Goal: Transaction & Acquisition: Purchase product/service

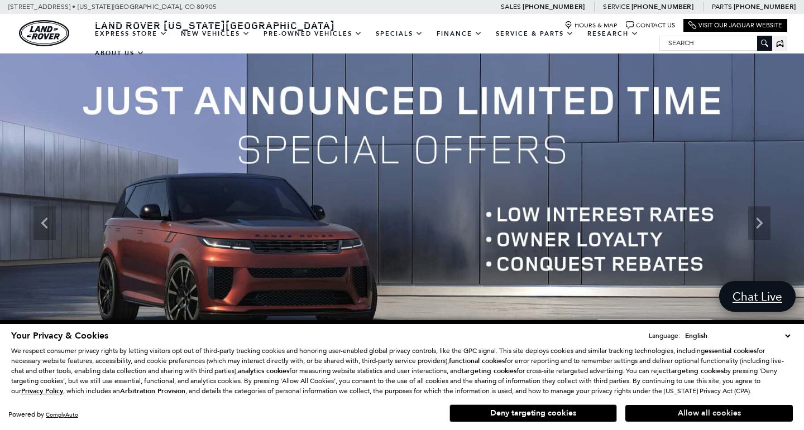
click at [646, 412] on button "Allow all cookies" at bounding box center [708, 413] width 167 height 17
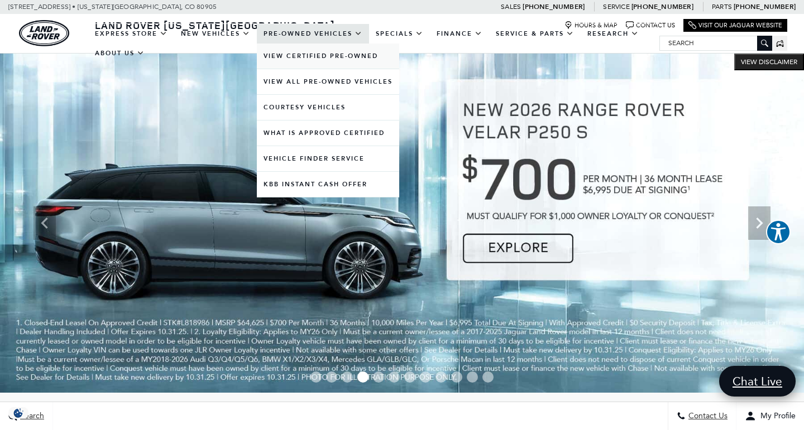
click at [333, 67] on link "View Certified Pre-Owned" at bounding box center [328, 56] width 142 height 25
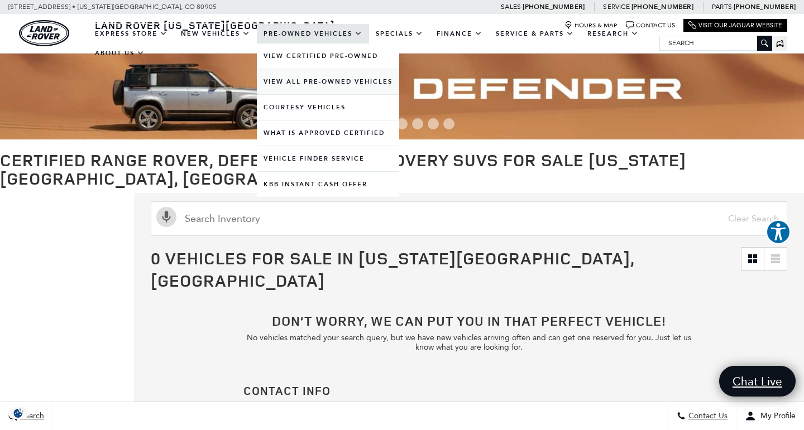
click at [294, 93] on link "View All Pre-Owned Vehicles" at bounding box center [328, 81] width 142 height 25
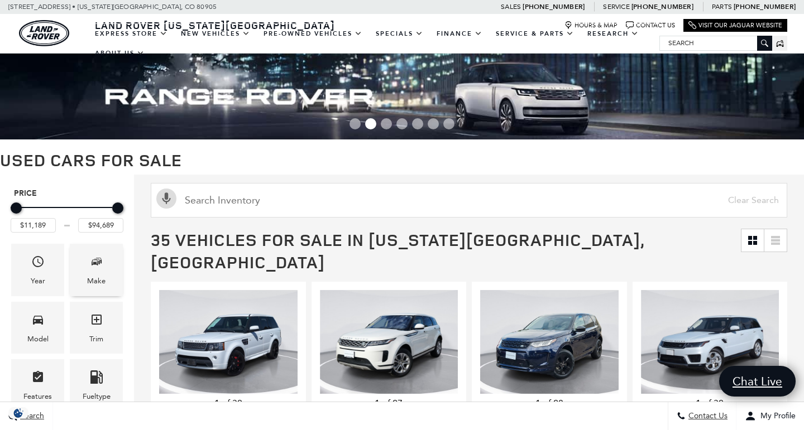
click at [101, 266] on icon "Make" at bounding box center [96, 261] width 13 height 13
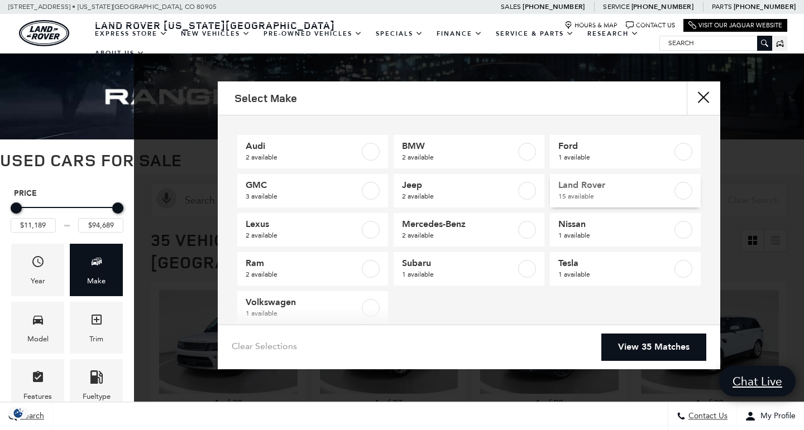
click at [581, 190] on span "Land Rover" at bounding box center [615, 185] width 114 height 11
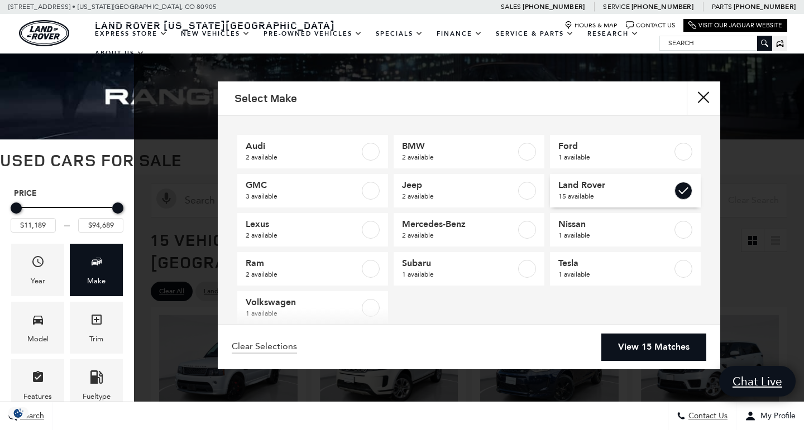
type input "$17,684"
checkbox input "true"
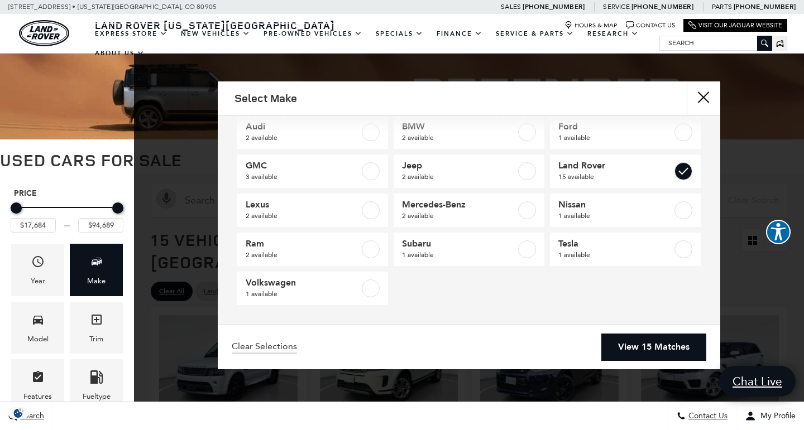
scroll to position [20, 0]
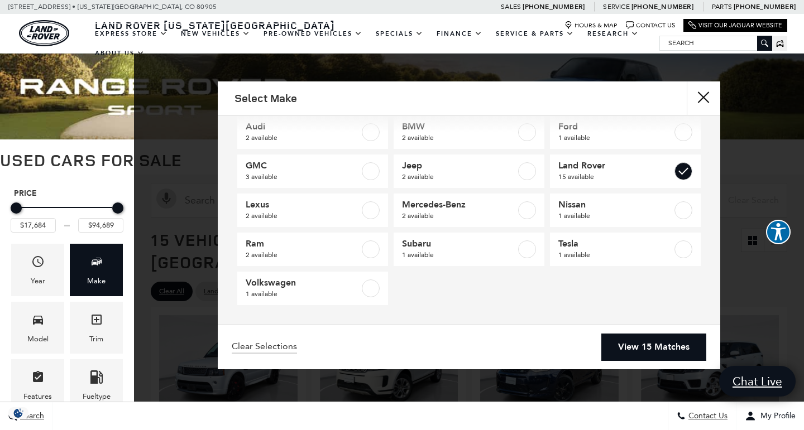
click at [625, 353] on link "View 15 Matches" at bounding box center [653, 347] width 105 height 27
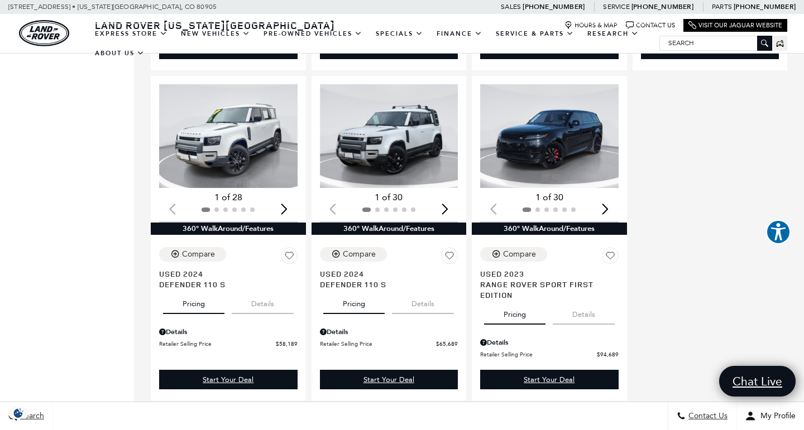
scroll to position [1262, 0]
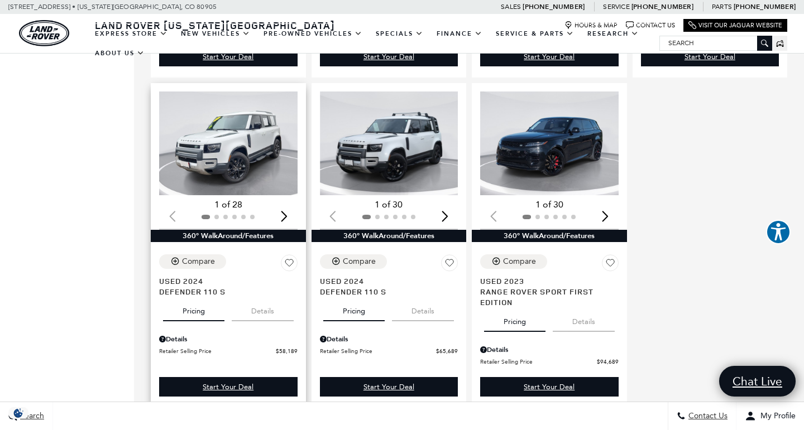
click at [269, 297] on button "Details" at bounding box center [263, 309] width 62 height 25
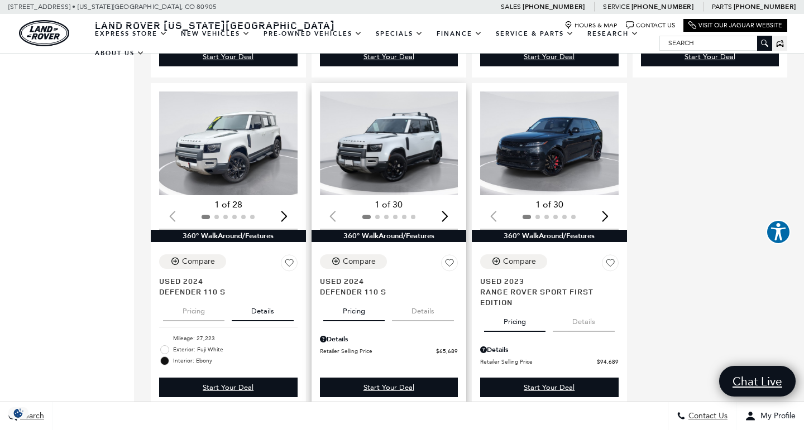
click at [424, 297] on button "Details" at bounding box center [423, 309] width 62 height 25
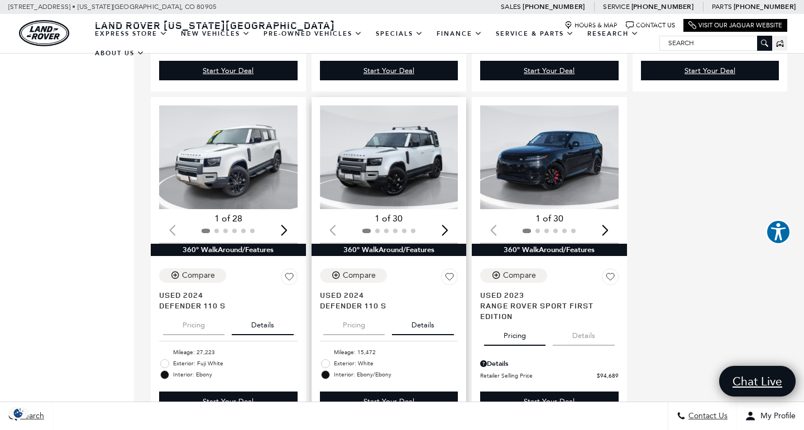
scroll to position [1248, 0]
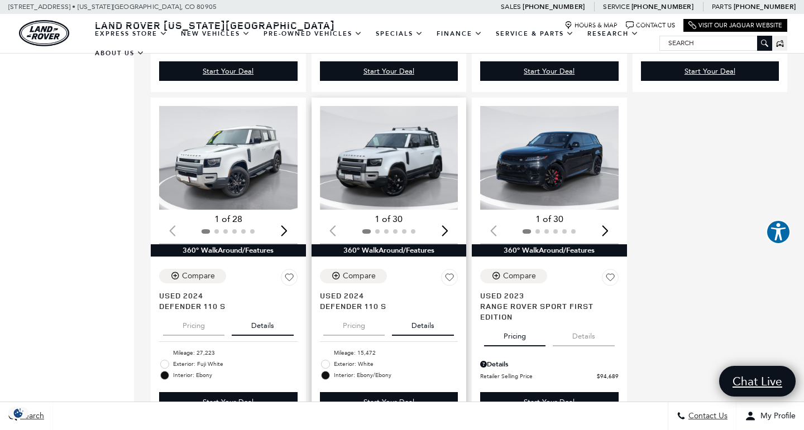
click at [389, 153] on img "1 / 2" at bounding box center [389, 158] width 138 height 104
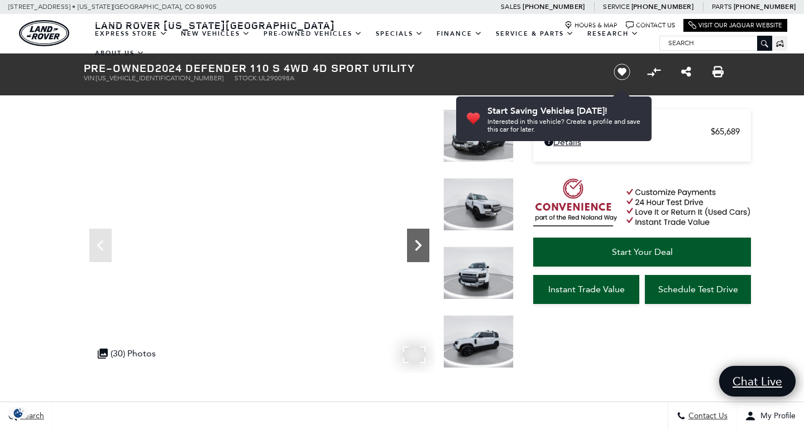
click at [419, 248] on icon "Next" at bounding box center [418, 245] width 7 height 11
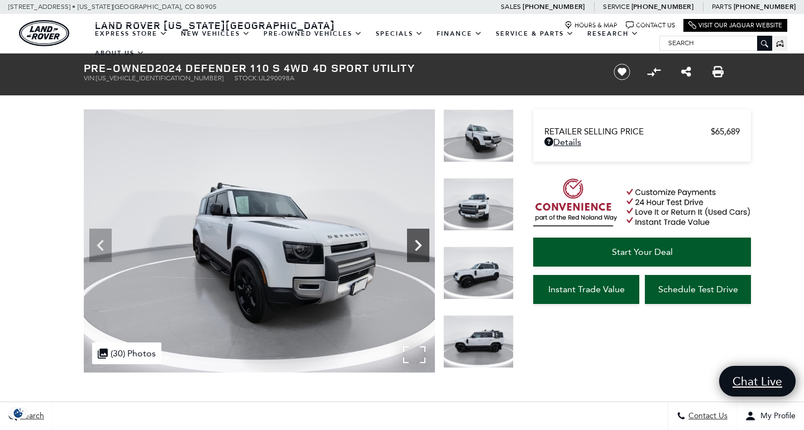
click at [419, 248] on icon "Next" at bounding box center [418, 245] width 7 height 11
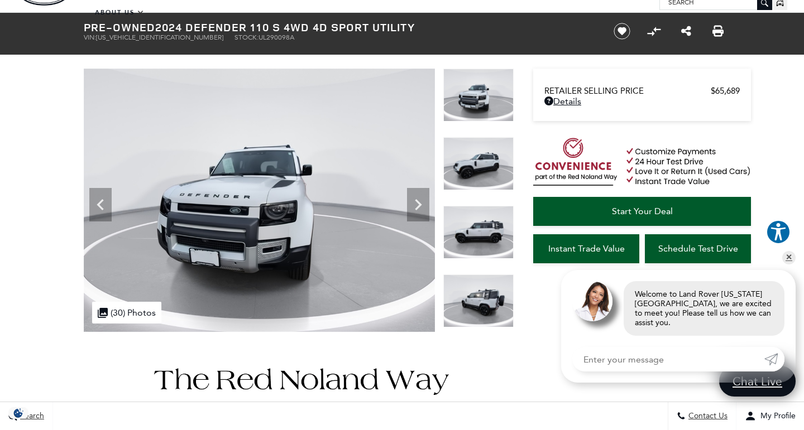
scroll to position [27, 0]
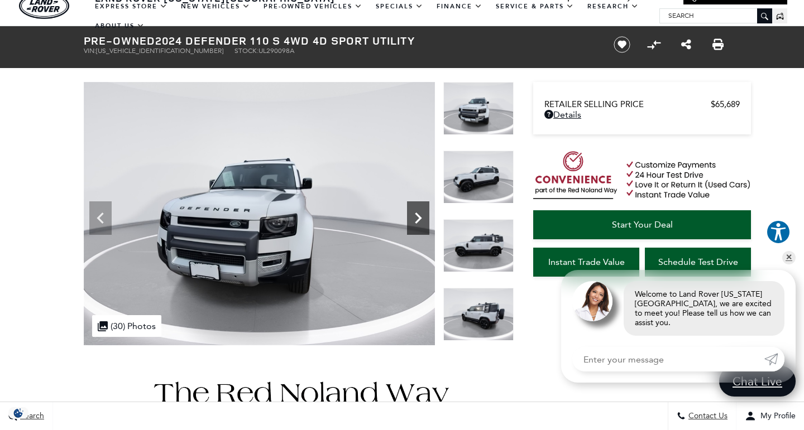
click at [421, 211] on icon "Next" at bounding box center [418, 218] width 22 height 22
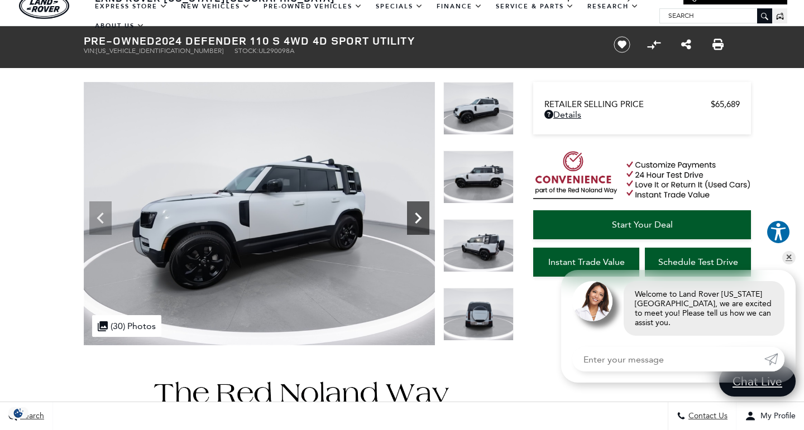
click at [421, 211] on icon "Next" at bounding box center [418, 218] width 22 height 22
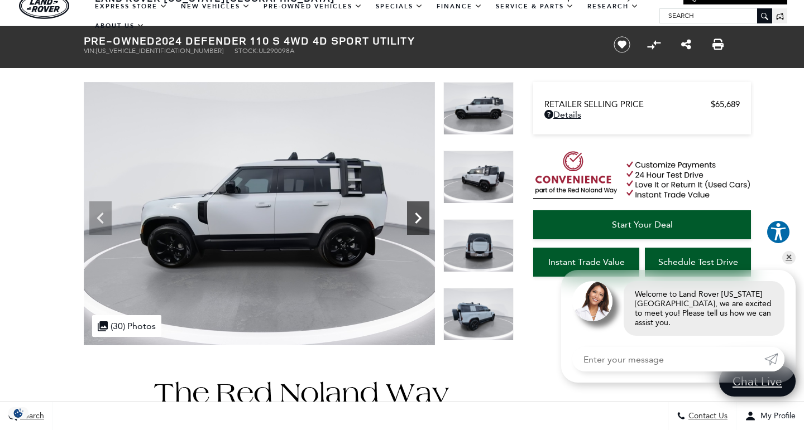
click at [421, 211] on icon "Next" at bounding box center [418, 218] width 22 height 22
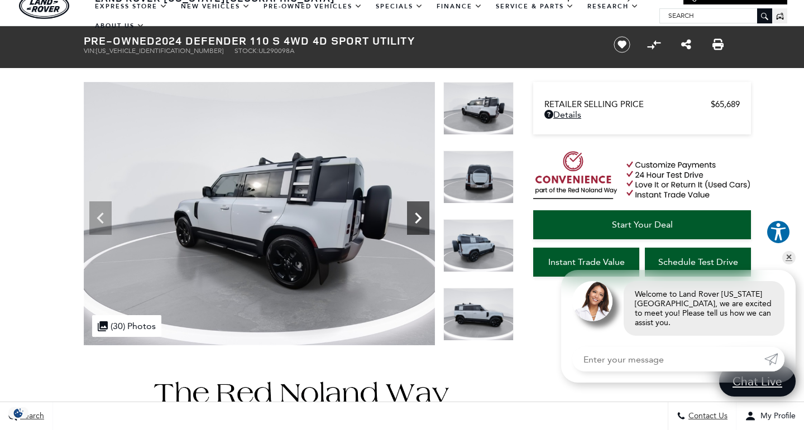
click at [421, 211] on icon "Next" at bounding box center [418, 218] width 22 height 22
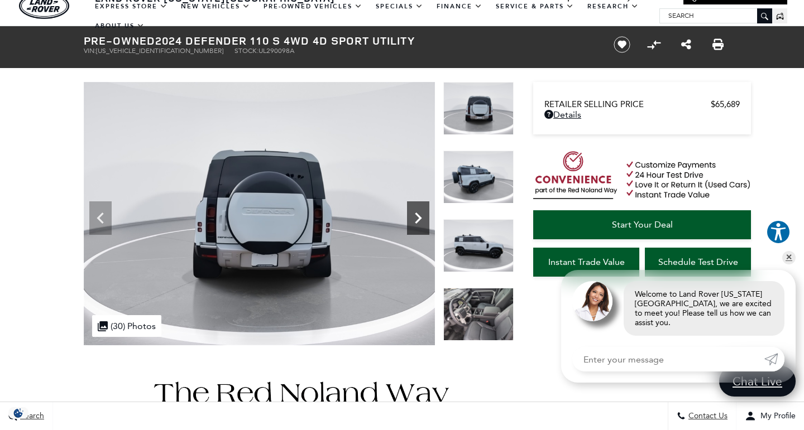
click at [421, 211] on icon "Next" at bounding box center [418, 218] width 22 height 22
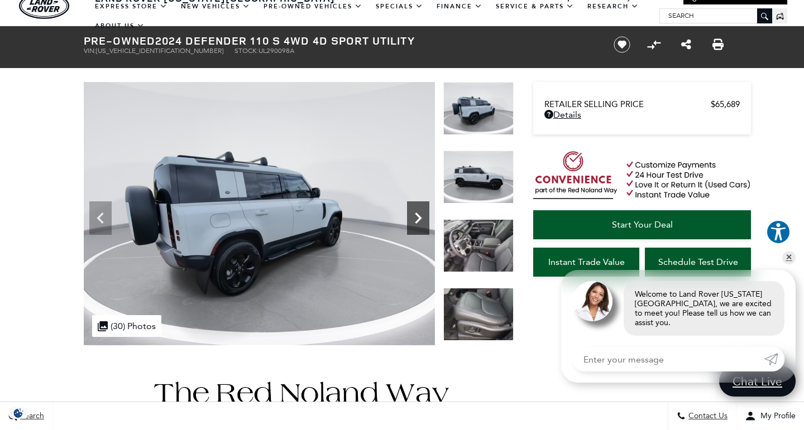
click at [421, 211] on icon "Next" at bounding box center [418, 218] width 22 height 22
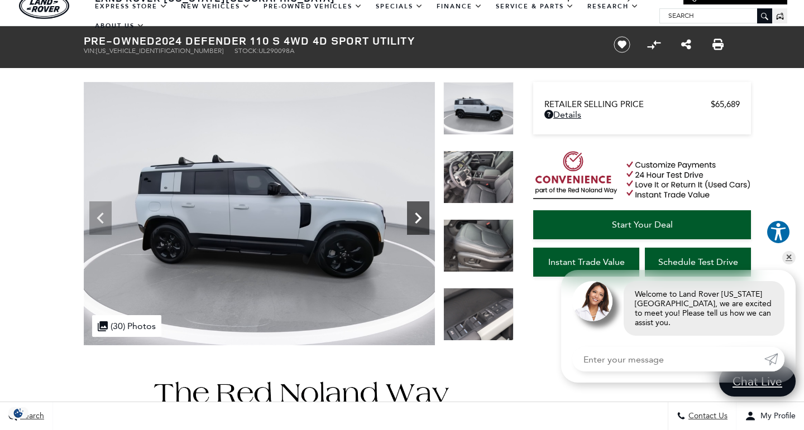
click at [421, 211] on icon "Next" at bounding box center [418, 218] width 22 height 22
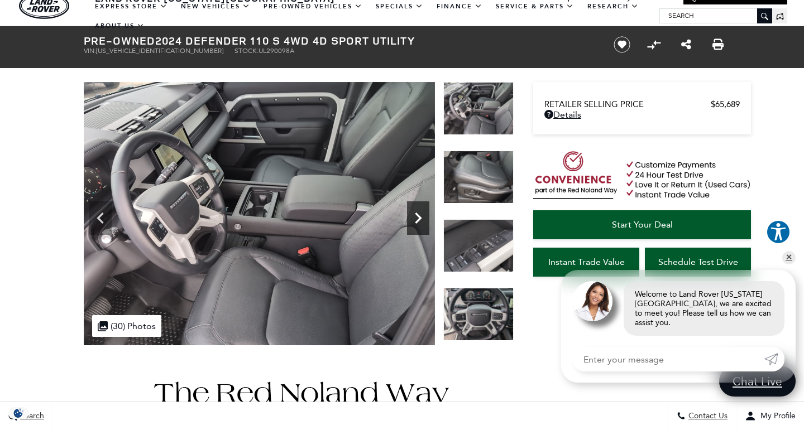
click at [421, 210] on icon "Next" at bounding box center [418, 218] width 22 height 22
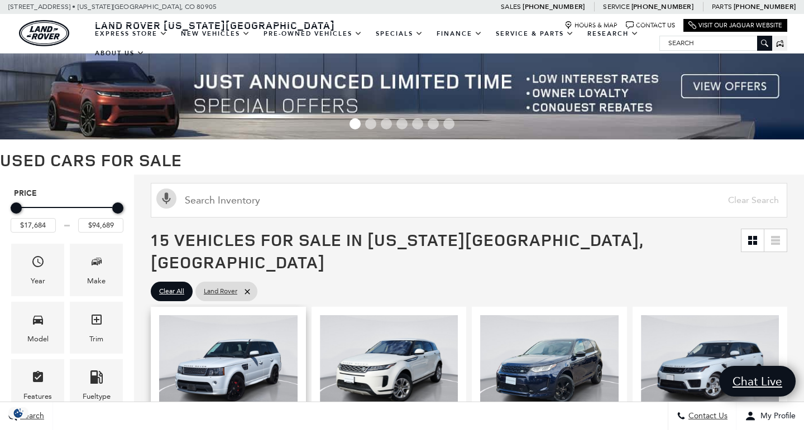
click at [281, 315] on img "1 / 2" at bounding box center [228, 367] width 138 height 104
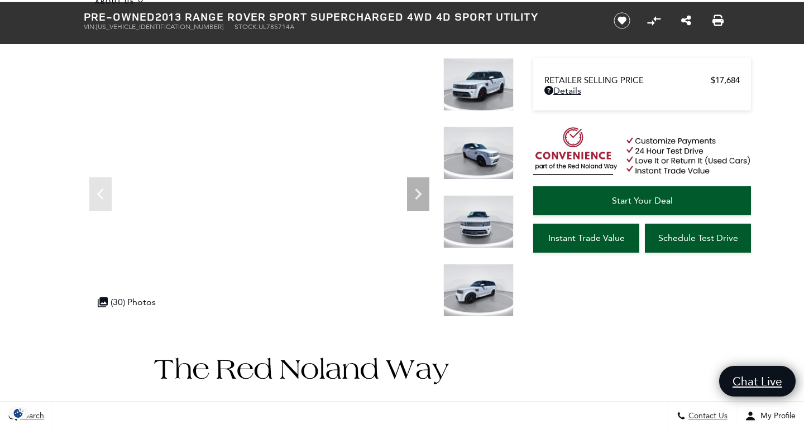
scroll to position [45, 0]
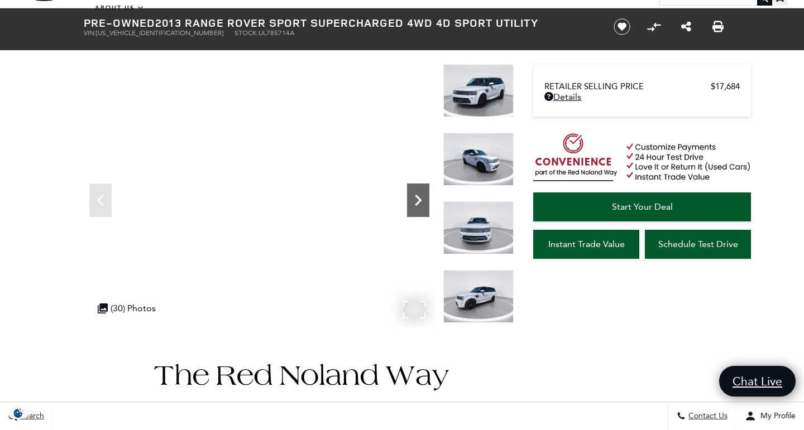
click at [423, 197] on icon "Next" at bounding box center [418, 200] width 22 height 22
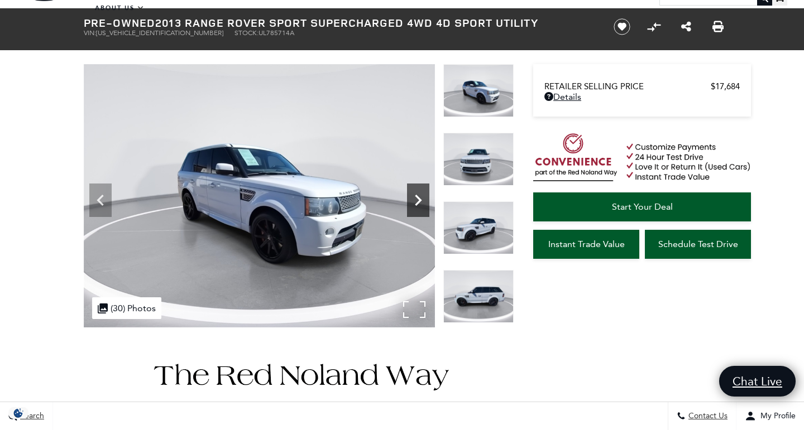
click at [423, 197] on icon "Next" at bounding box center [418, 200] width 22 height 22
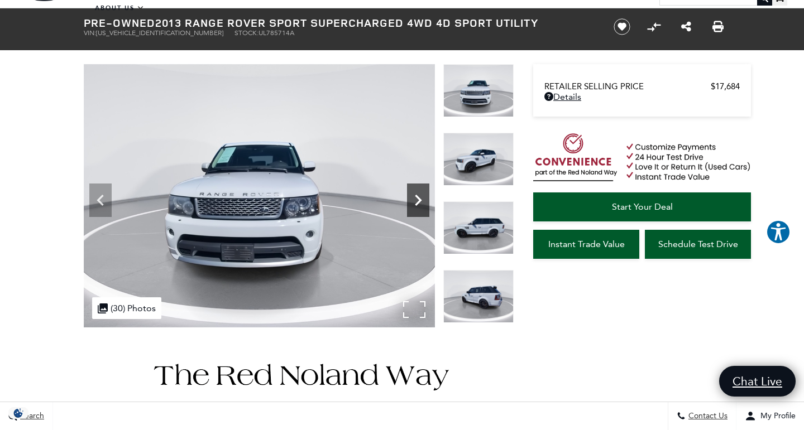
click at [423, 197] on icon "Next" at bounding box center [418, 200] width 22 height 22
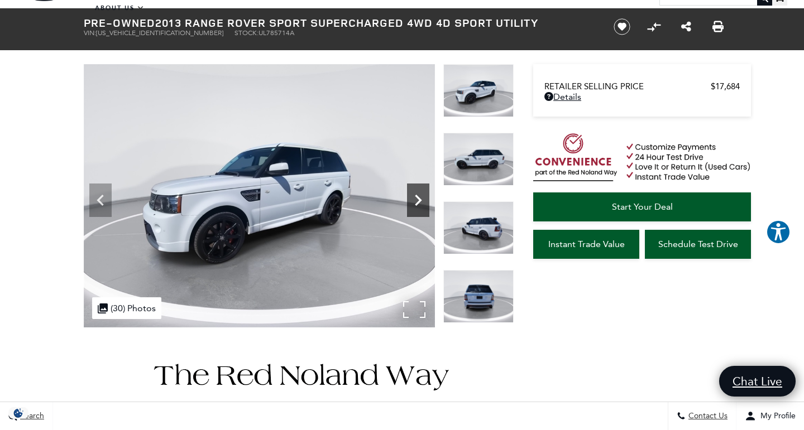
click at [423, 197] on icon "Next" at bounding box center [418, 200] width 22 height 22
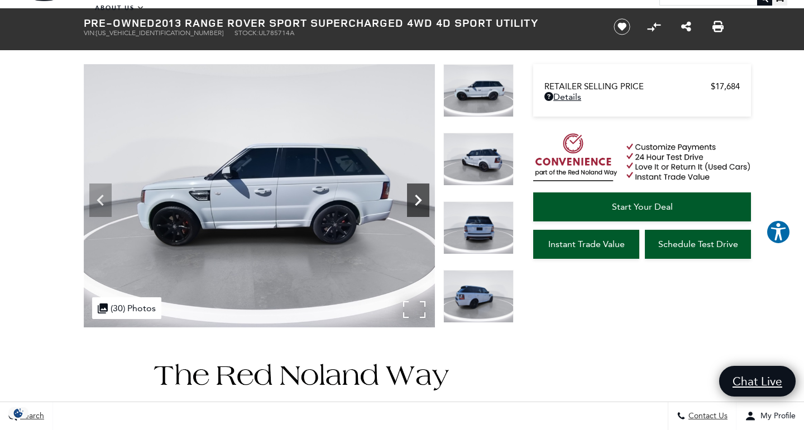
click at [423, 197] on icon "Next" at bounding box center [418, 200] width 22 height 22
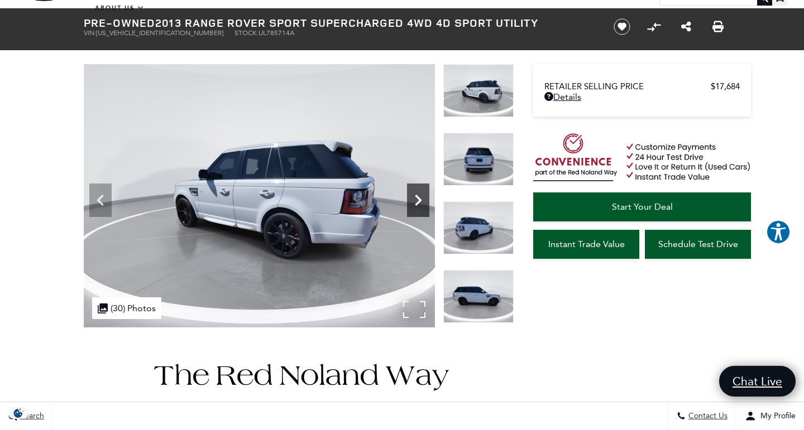
click at [420, 198] on icon "Next" at bounding box center [418, 200] width 22 height 22
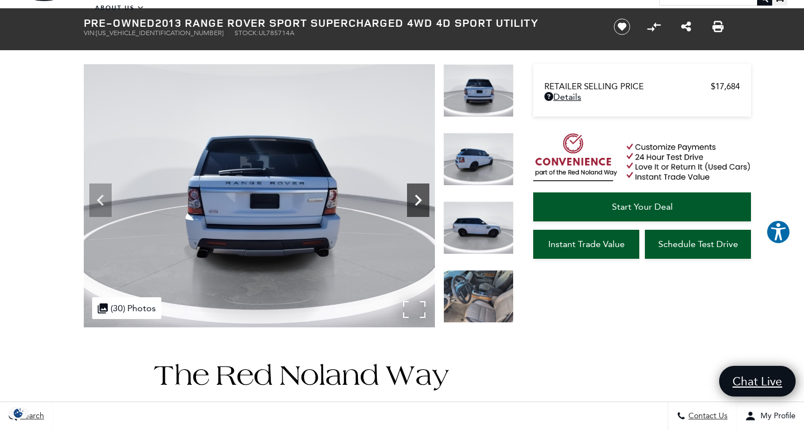
click at [420, 198] on icon "Next" at bounding box center [418, 200] width 22 height 22
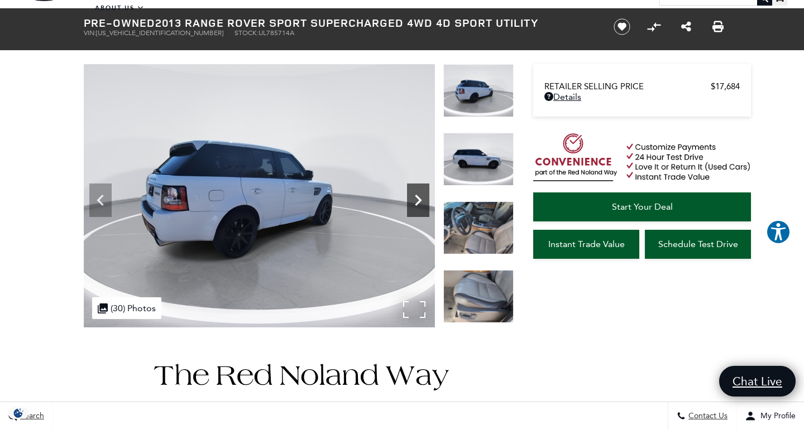
click at [420, 198] on icon "Next" at bounding box center [418, 200] width 22 height 22
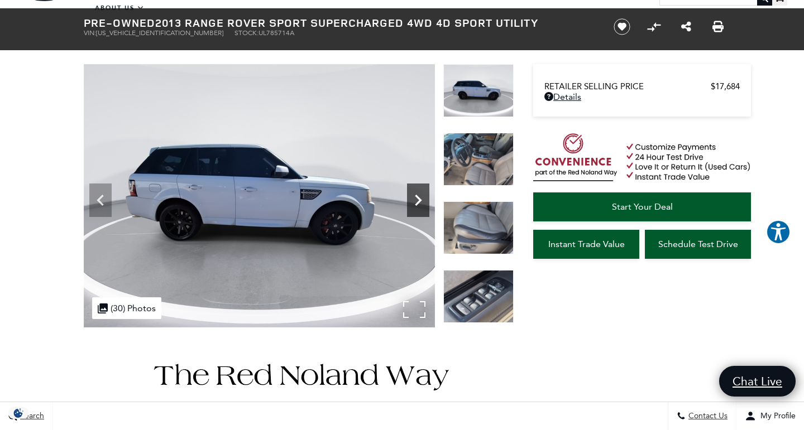
click at [420, 198] on icon "Next" at bounding box center [418, 200] width 22 height 22
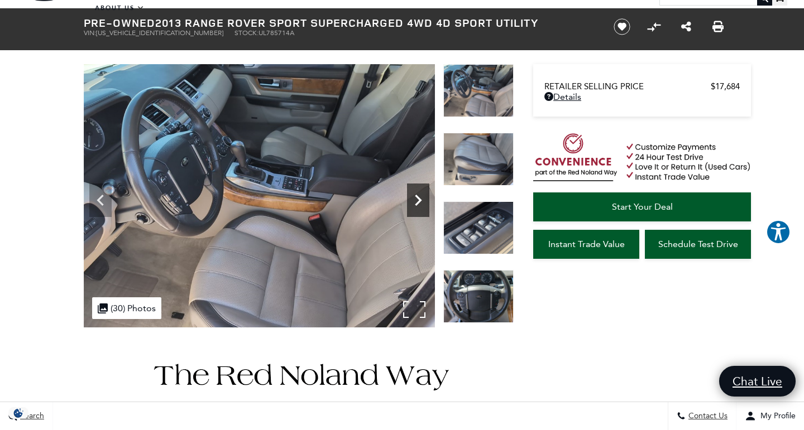
click at [420, 198] on icon "Next" at bounding box center [418, 200] width 22 height 22
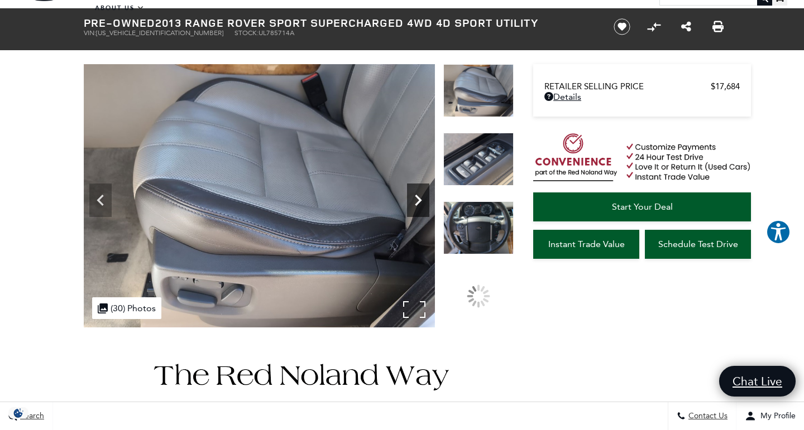
click at [420, 198] on icon "Next" at bounding box center [418, 200] width 22 height 22
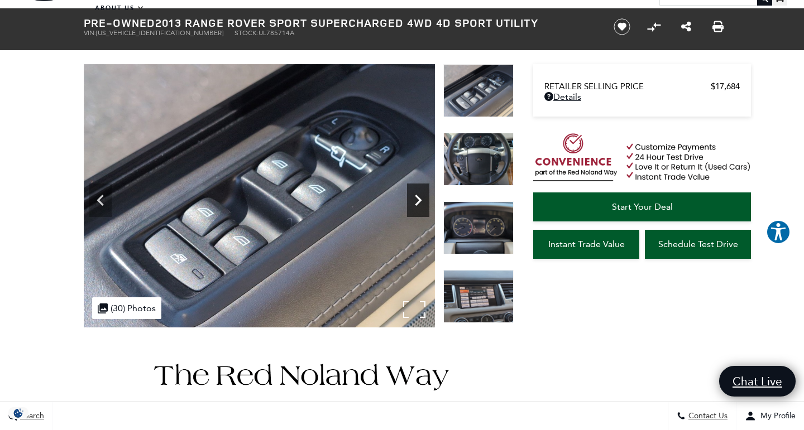
click at [418, 198] on icon "Next" at bounding box center [418, 200] width 7 height 11
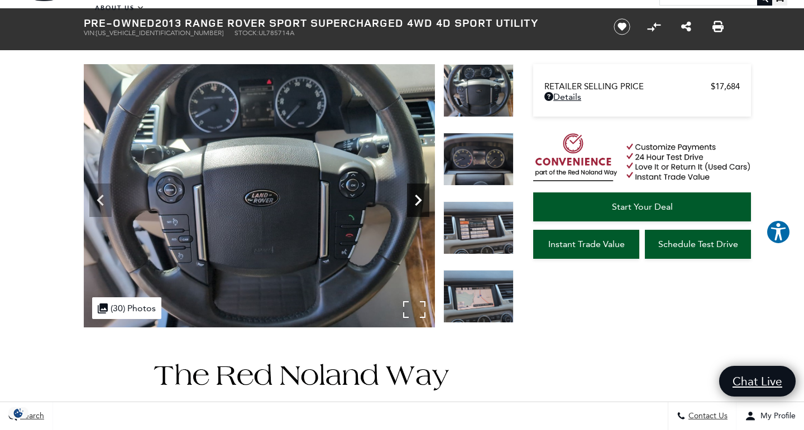
click at [418, 198] on icon "Next" at bounding box center [418, 200] width 7 height 11
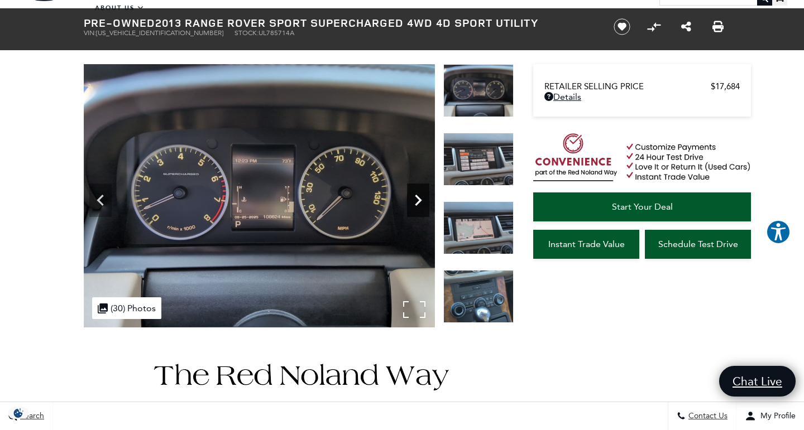
click at [418, 198] on icon "Next" at bounding box center [418, 200] width 7 height 11
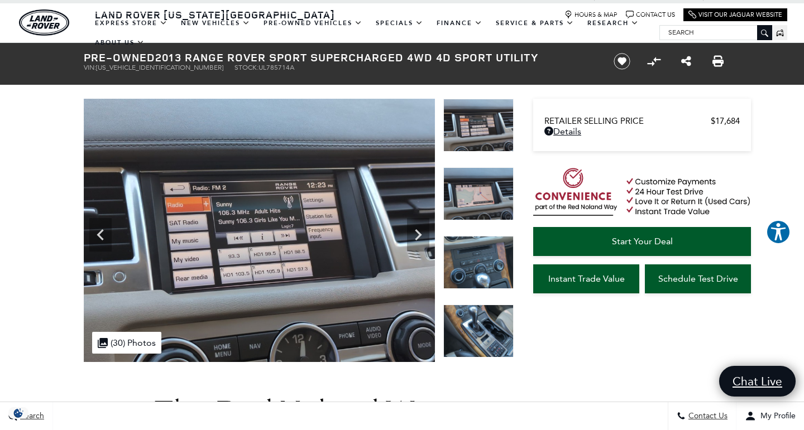
scroll to position [9, 0]
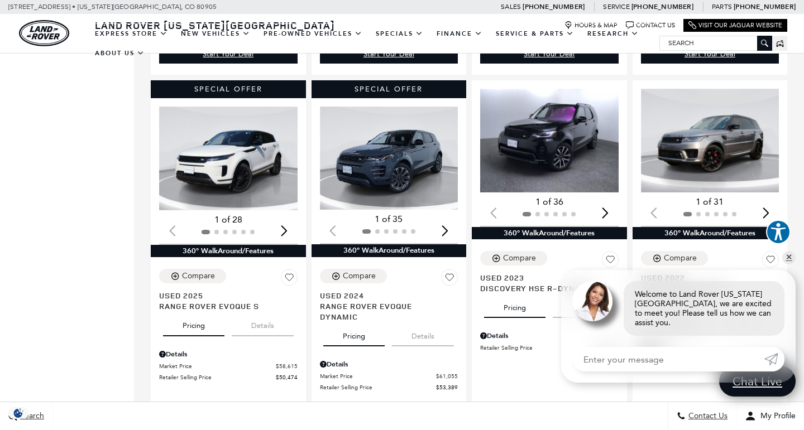
scroll to position [902, 0]
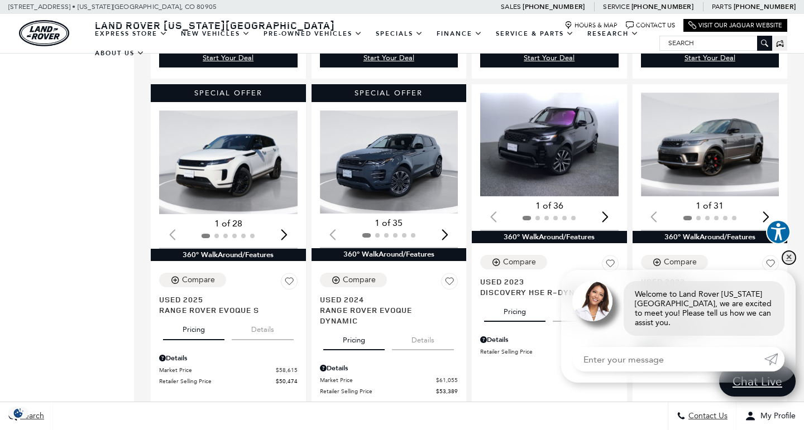
click at [788, 262] on link "✕" at bounding box center [788, 257] width 13 height 13
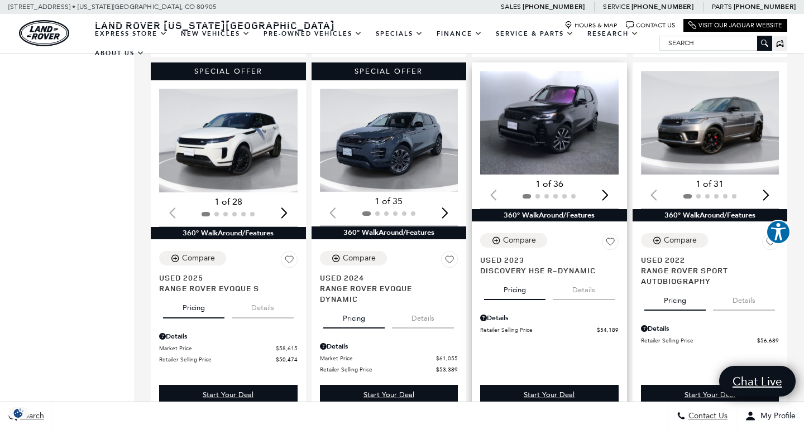
scroll to position [923, 0]
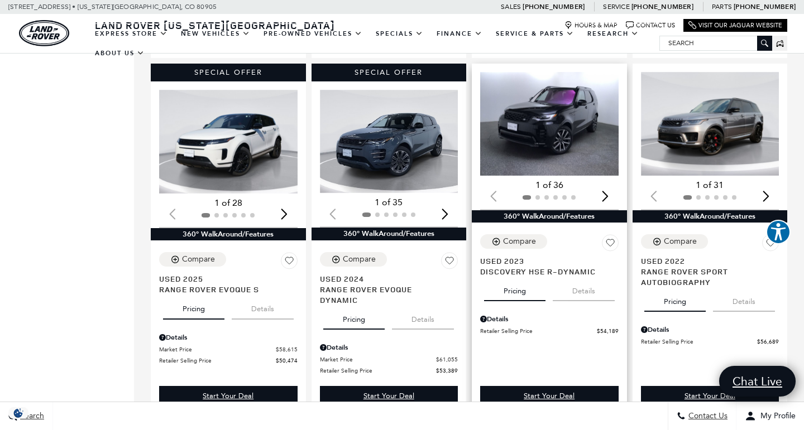
click at [522, 266] on span "Discovery HSE R-Dynamic" at bounding box center [545, 271] width 130 height 11
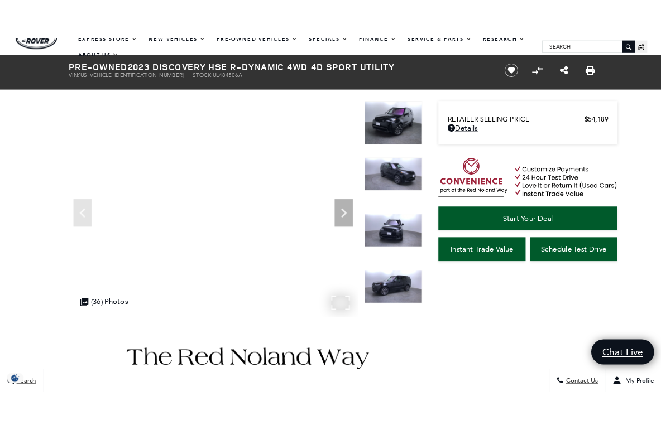
scroll to position [7, 0]
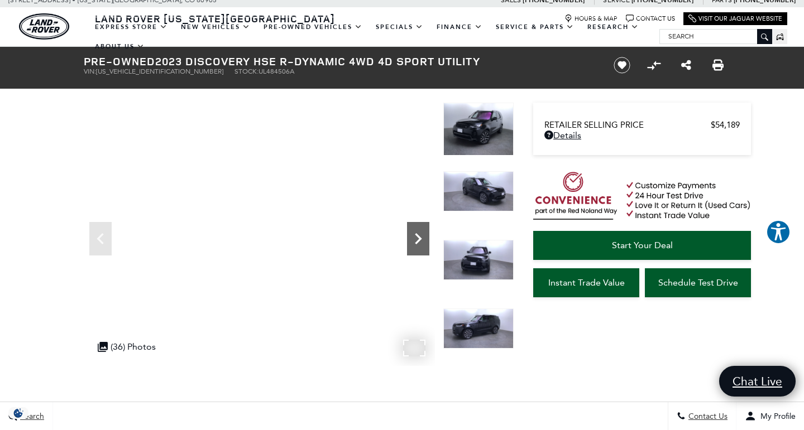
click at [420, 240] on icon "Next" at bounding box center [418, 238] width 7 height 11
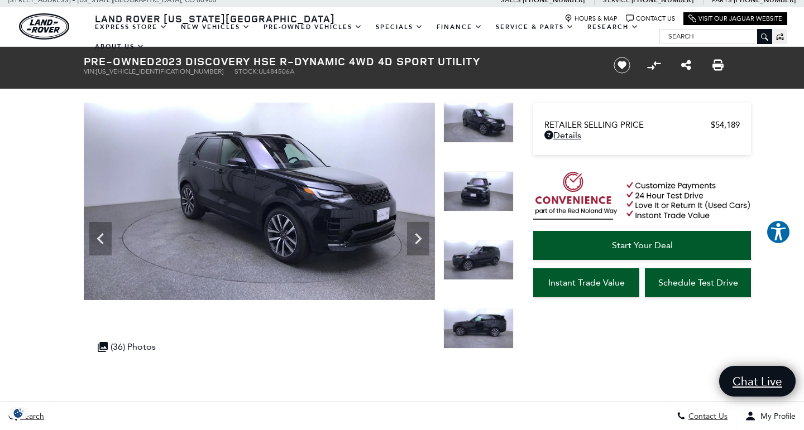
click at [342, 241] on img at bounding box center [259, 202] width 351 height 198
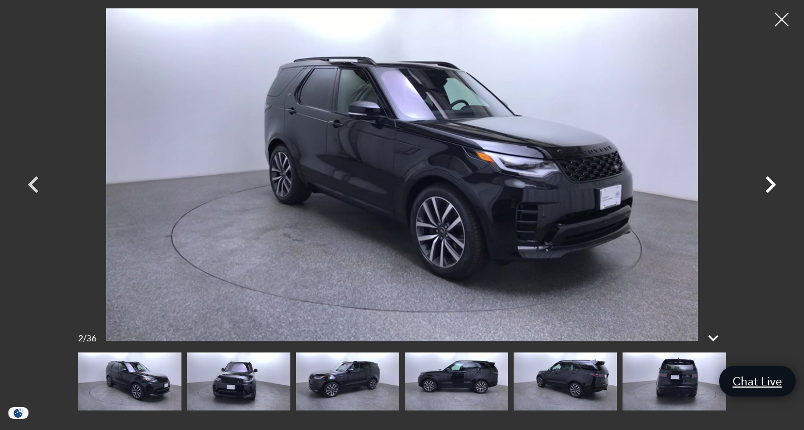
click at [770, 183] on icon "Next" at bounding box center [770, 184] width 11 height 17
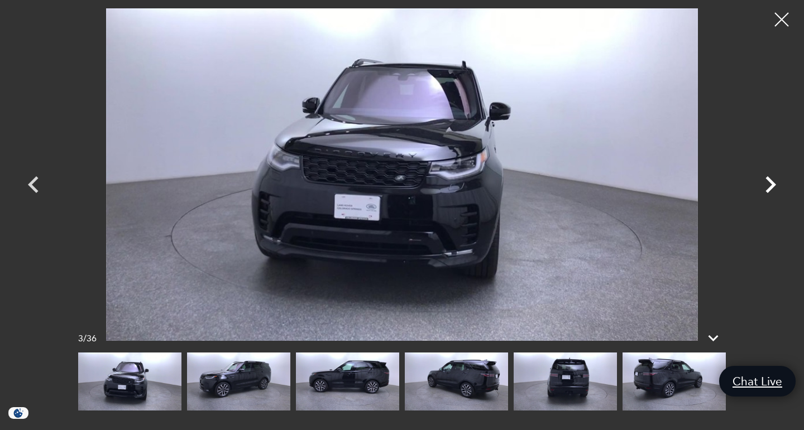
click at [770, 183] on icon "Next" at bounding box center [770, 184] width 11 height 17
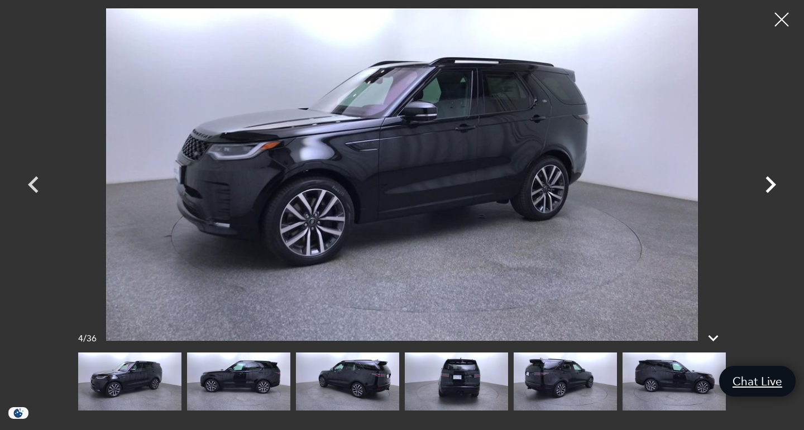
click at [770, 183] on icon "Next" at bounding box center [770, 184] width 11 height 17
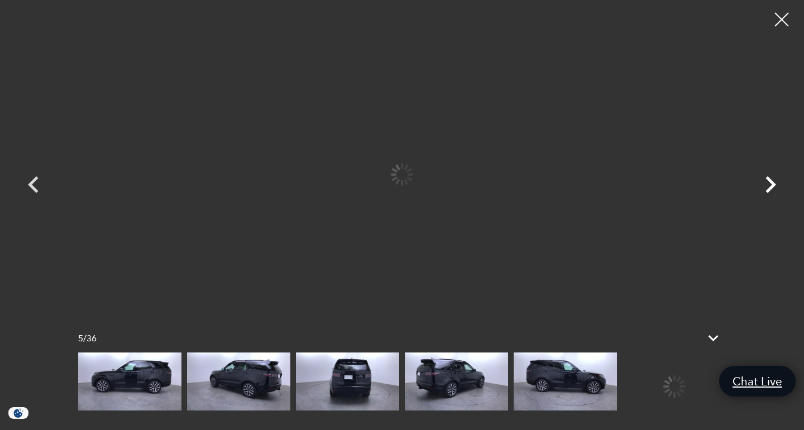
click at [770, 183] on icon "Next" at bounding box center [770, 184] width 11 height 17
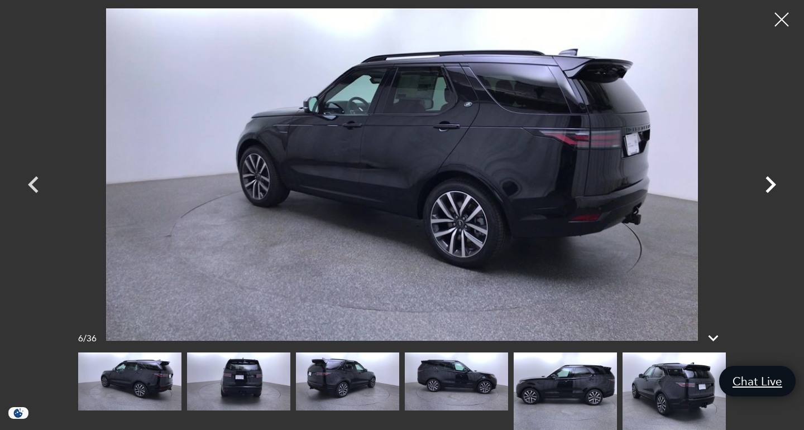
click at [770, 183] on icon "Next" at bounding box center [770, 184] width 11 height 17
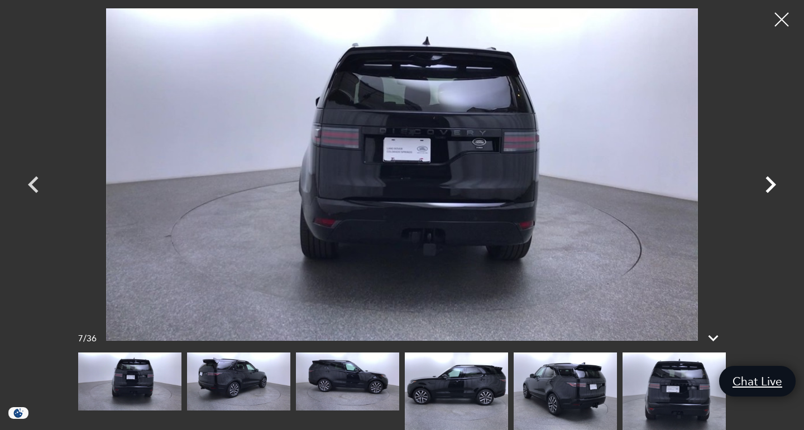
click at [770, 183] on icon "Next" at bounding box center [770, 184] width 11 height 17
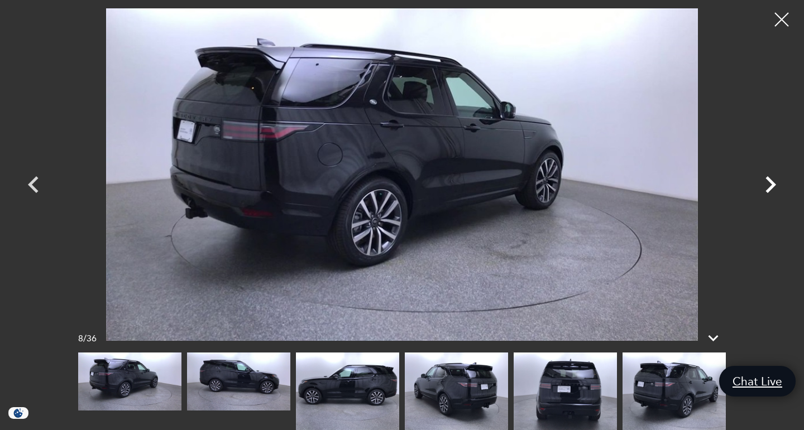
click at [770, 183] on icon "Next" at bounding box center [770, 184] width 11 height 17
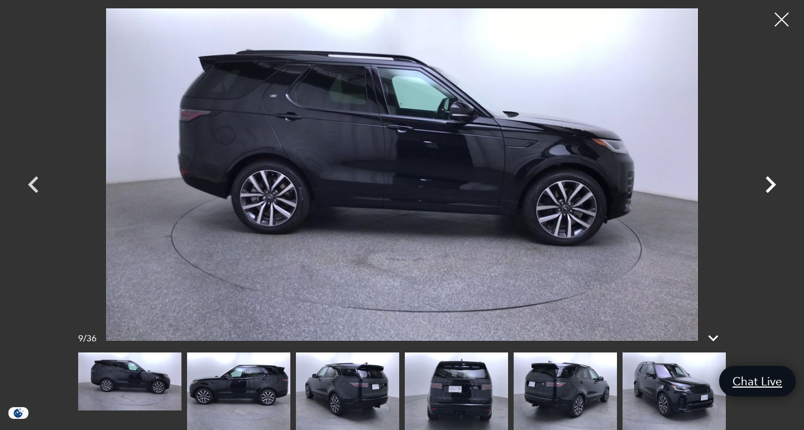
click at [770, 183] on icon "Next" at bounding box center [770, 184] width 11 height 17
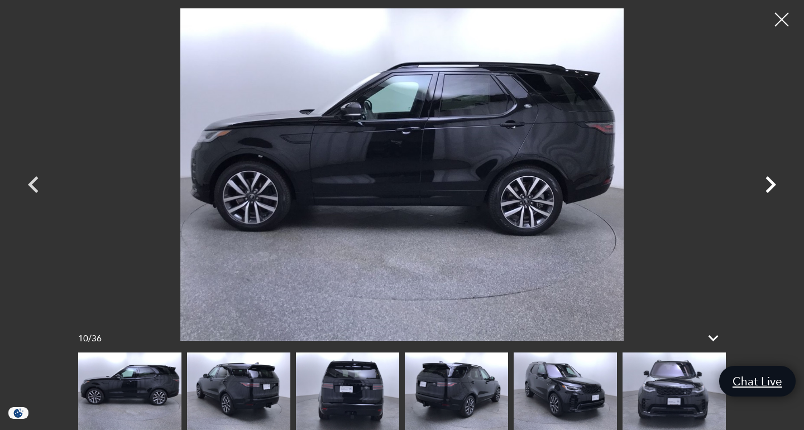
click at [770, 183] on icon "Next" at bounding box center [770, 184] width 11 height 17
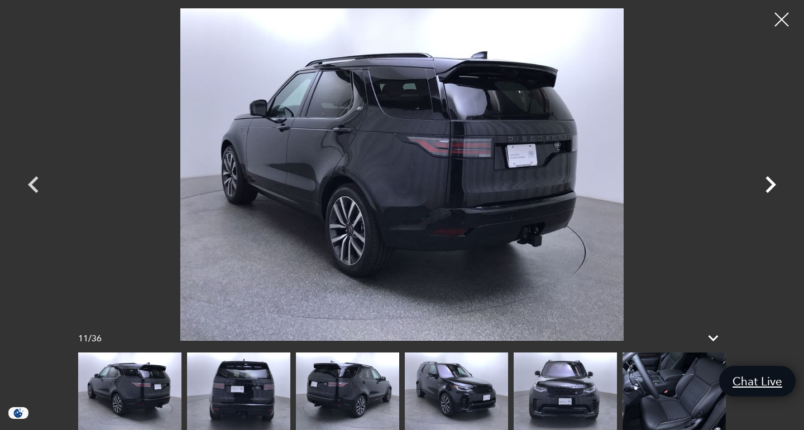
click at [770, 183] on icon "Next" at bounding box center [770, 184] width 11 height 17
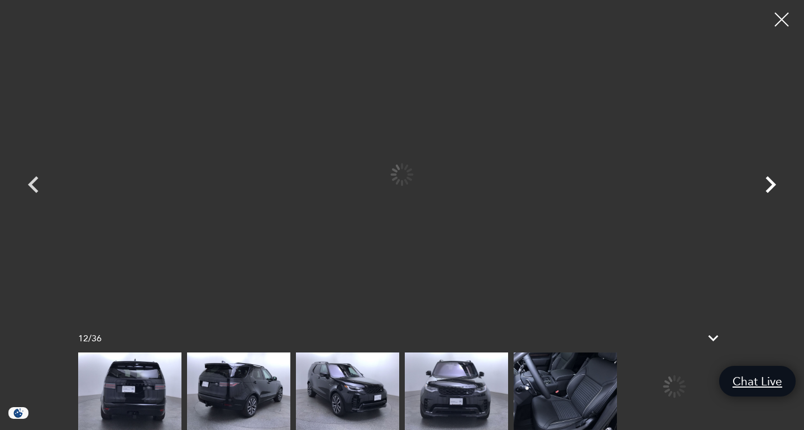
click at [770, 183] on icon "Next" at bounding box center [770, 184] width 11 height 17
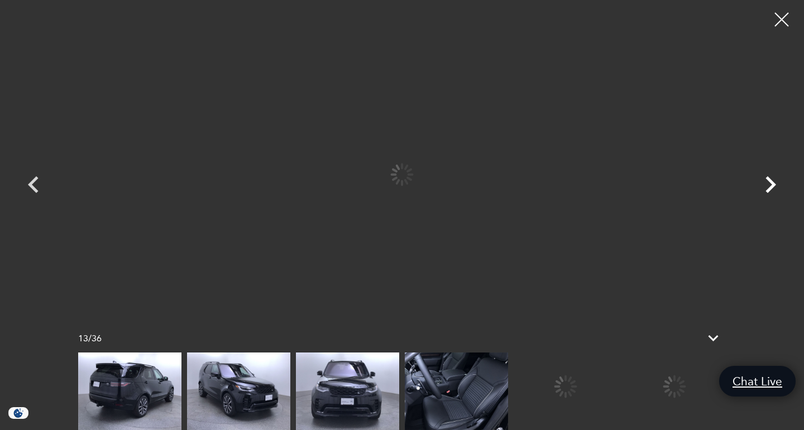
click at [770, 183] on icon "Next" at bounding box center [770, 184] width 11 height 17
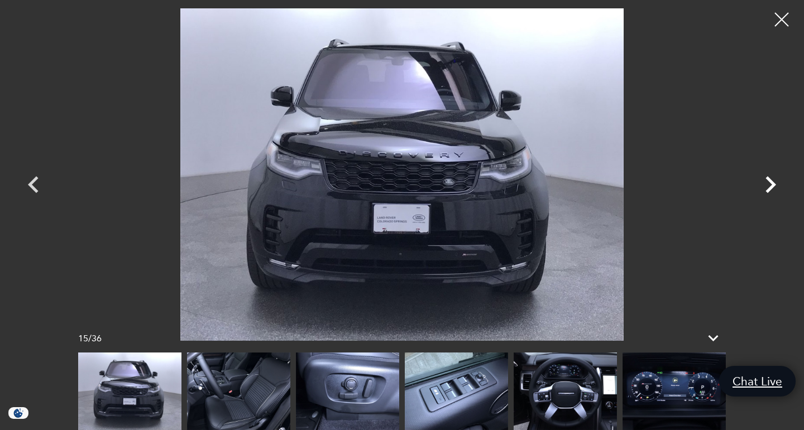
click at [770, 183] on icon "Next" at bounding box center [770, 184] width 11 height 17
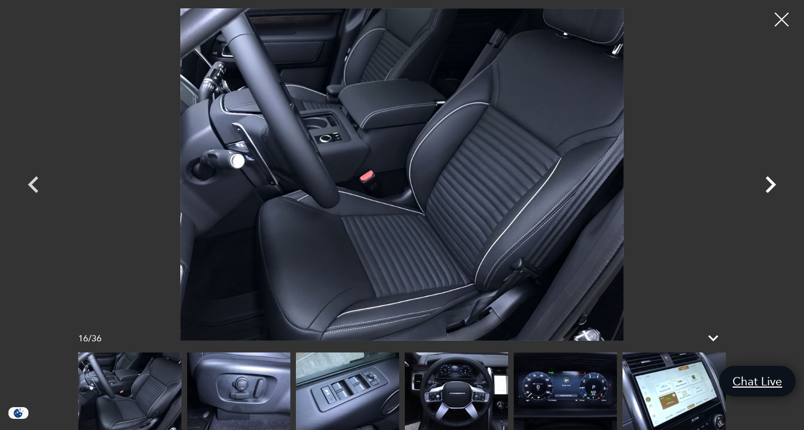
click at [770, 183] on icon "Next" at bounding box center [770, 184] width 11 height 17
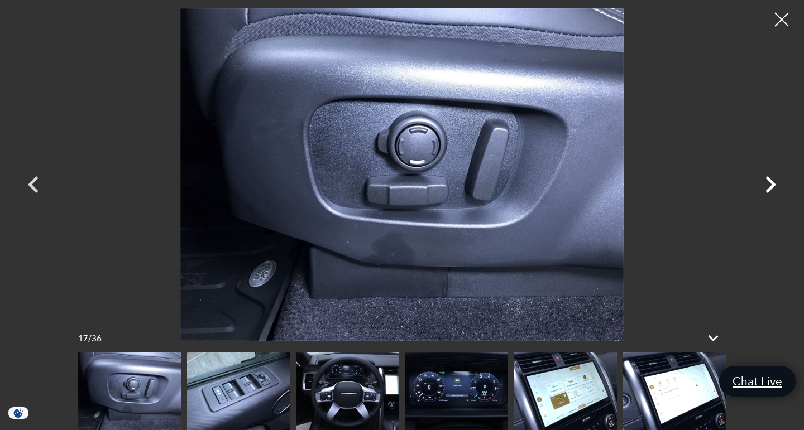
click at [770, 183] on icon "Next" at bounding box center [770, 184] width 11 height 17
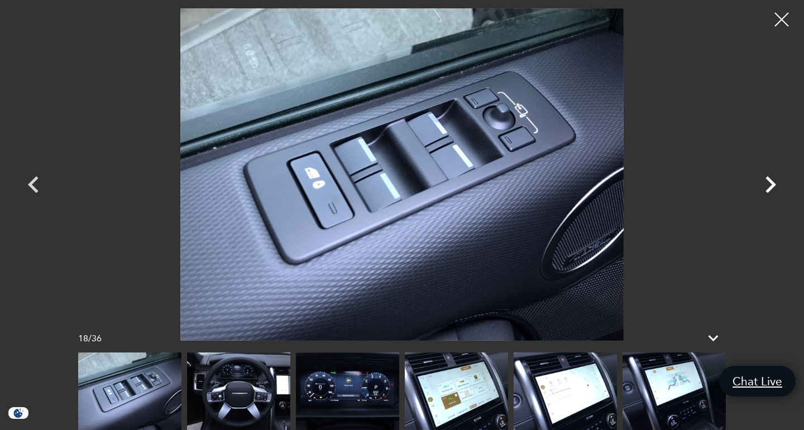
click at [770, 183] on icon "Next" at bounding box center [770, 184] width 11 height 17
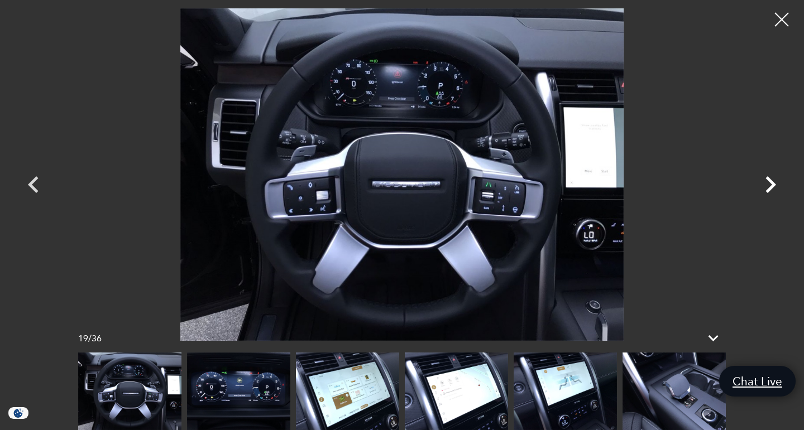
click at [770, 183] on icon "Next" at bounding box center [770, 184] width 11 height 17
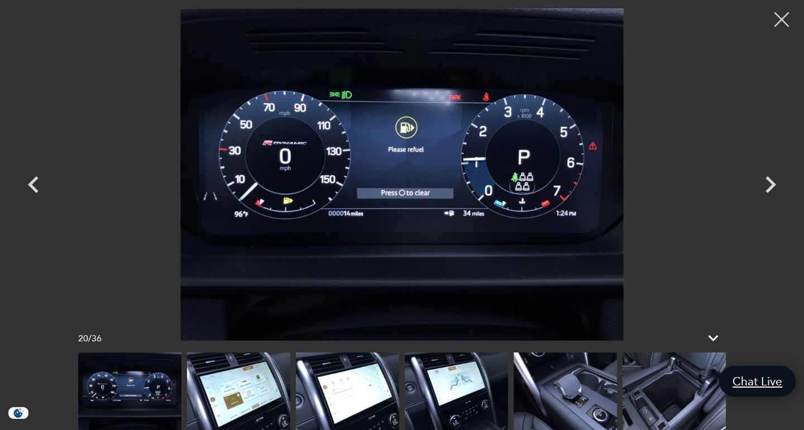
click at [781, 17] on div at bounding box center [782, 20] width 30 height 30
